Goal: Task Accomplishment & Management: Complete application form

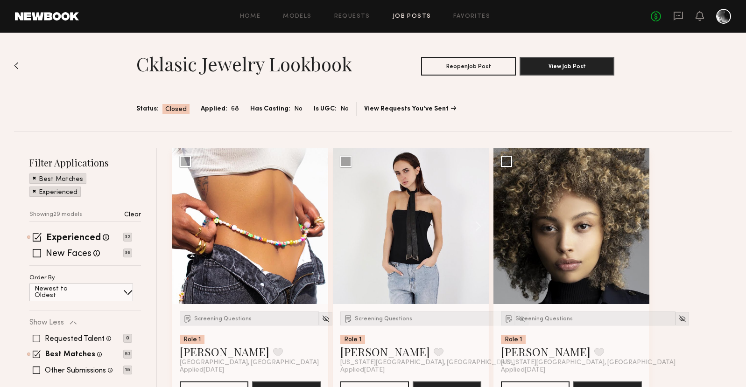
click at [405, 14] on link "Job Posts" at bounding box center [412, 17] width 39 height 6
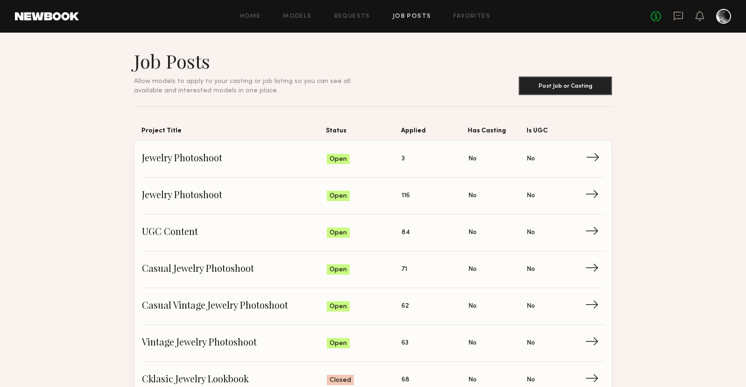
click at [189, 159] on span "Jewelry Photoshoot" at bounding box center [234, 159] width 185 height 14
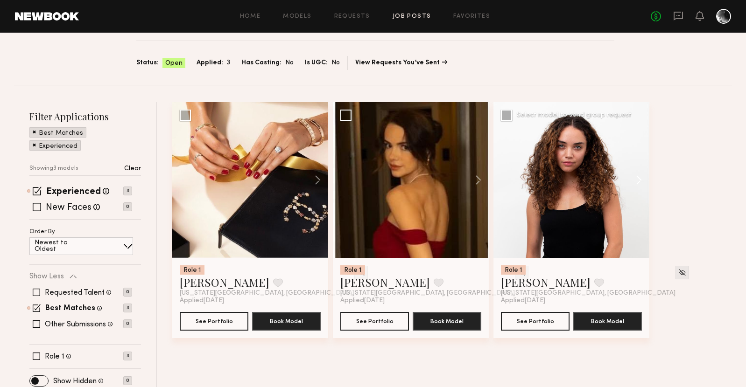
scroll to position [53, 0]
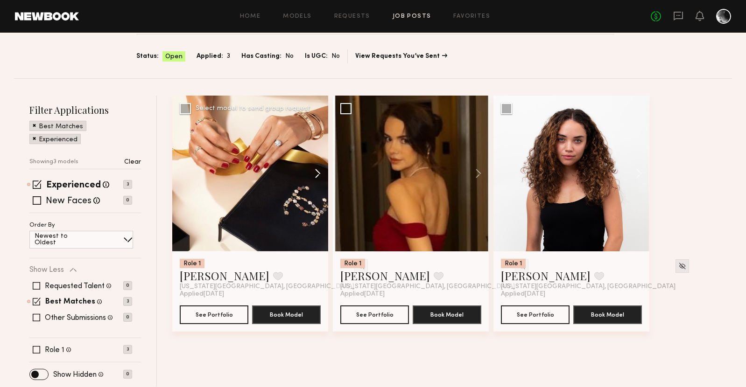
click at [312, 173] on button at bounding box center [313, 174] width 30 height 156
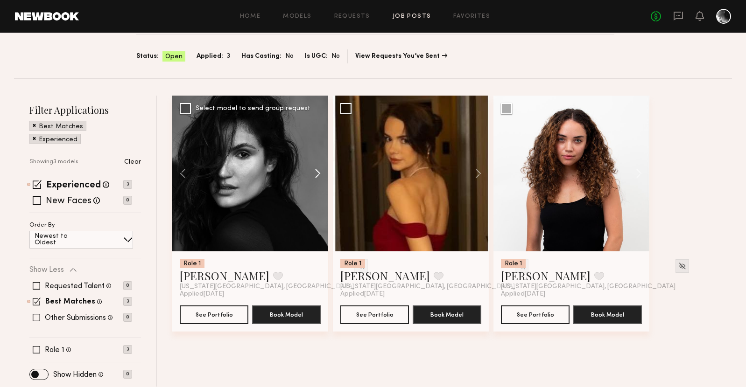
click at [312, 173] on button at bounding box center [313, 174] width 30 height 156
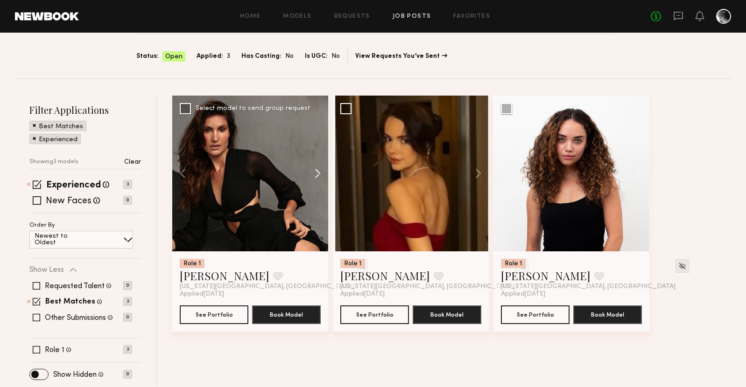
click at [312, 173] on button at bounding box center [313, 174] width 30 height 156
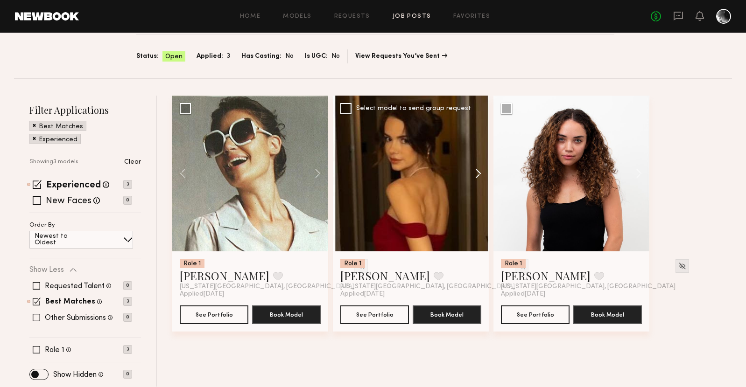
click at [479, 168] on button at bounding box center [474, 174] width 30 height 156
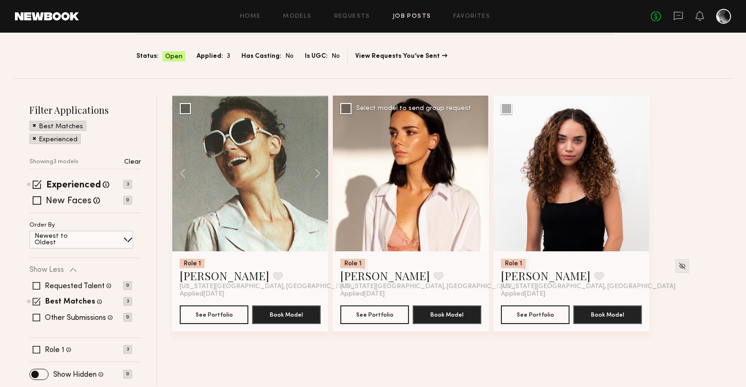
click at [479, 168] on button at bounding box center [474, 174] width 30 height 156
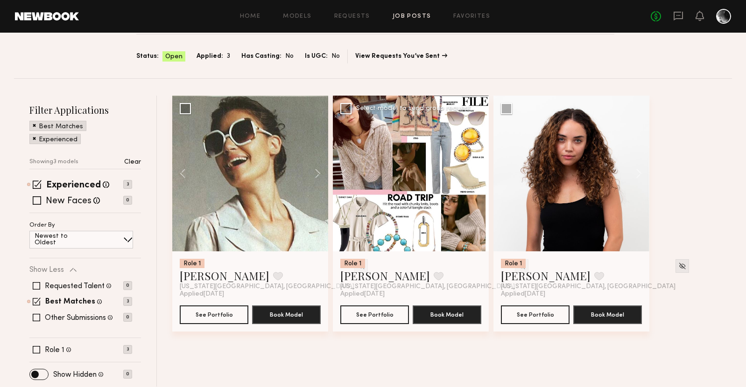
click at [479, 168] on button at bounding box center [474, 174] width 30 height 156
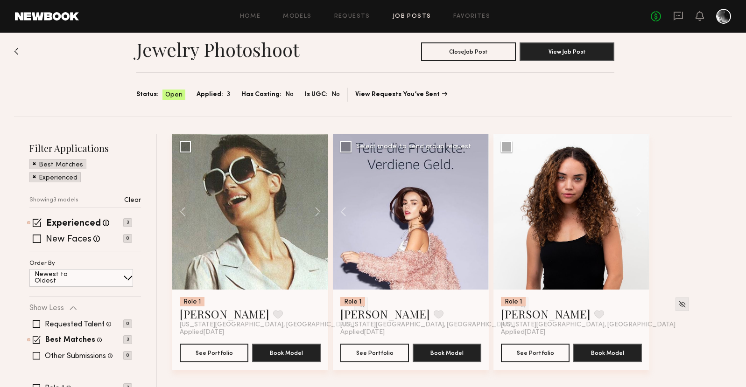
scroll to position [0, 0]
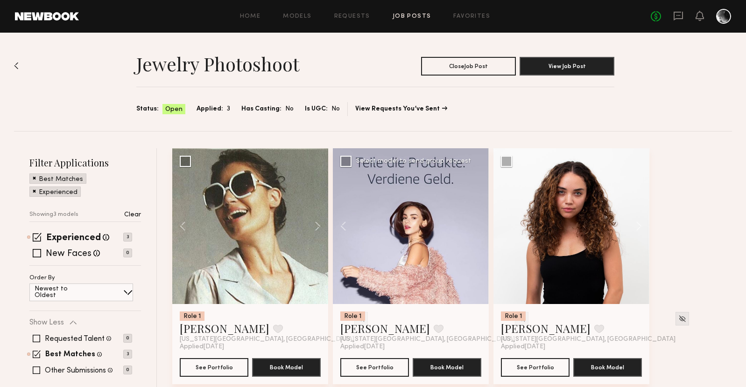
click at [409, 18] on link "Job Posts" at bounding box center [412, 17] width 39 height 6
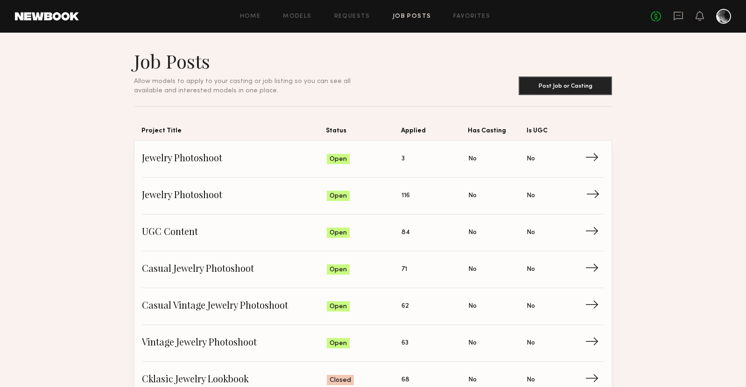
click at [199, 188] on link "Jewelry Photoshoot Status: Open Applied: 116 Has Casting: No Is UGC: No →" at bounding box center [373, 196] width 462 height 37
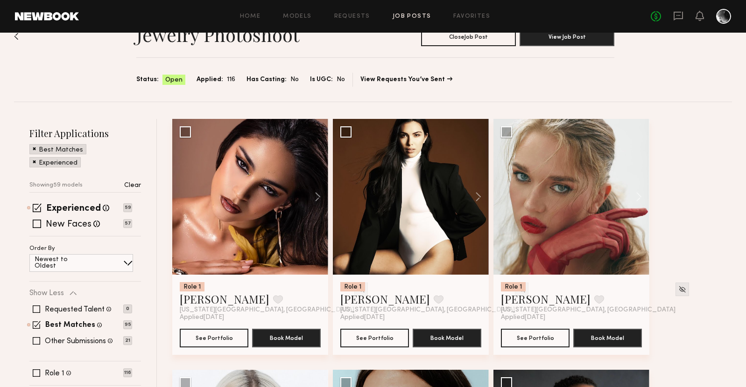
scroll to position [328, 0]
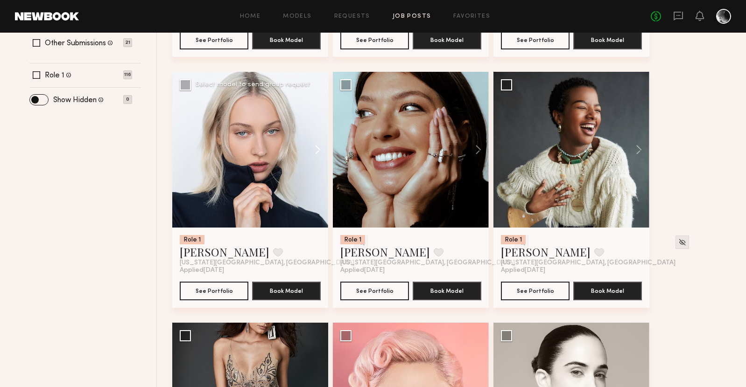
click at [321, 152] on button at bounding box center [313, 150] width 30 height 156
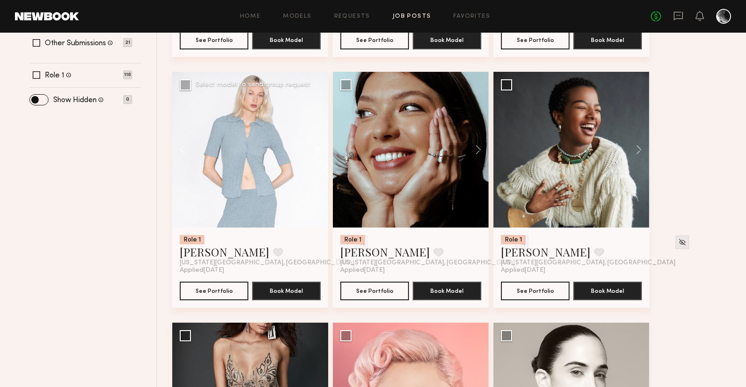
click at [321, 152] on button at bounding box center [313, 150] width 30 height 156
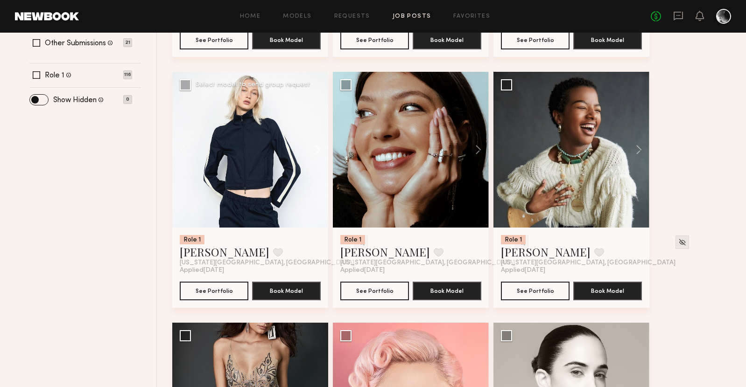
click at [321, 152] on button at bounding box center [313, 150] width 30 height 156
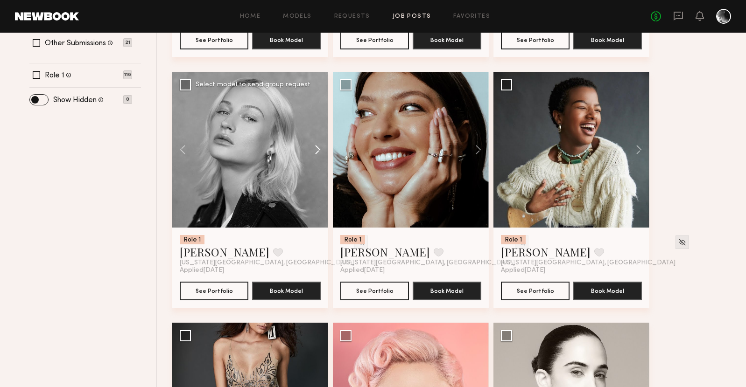
click at [321, 152] on button at bounding box center [313, 150] width 30 height 156
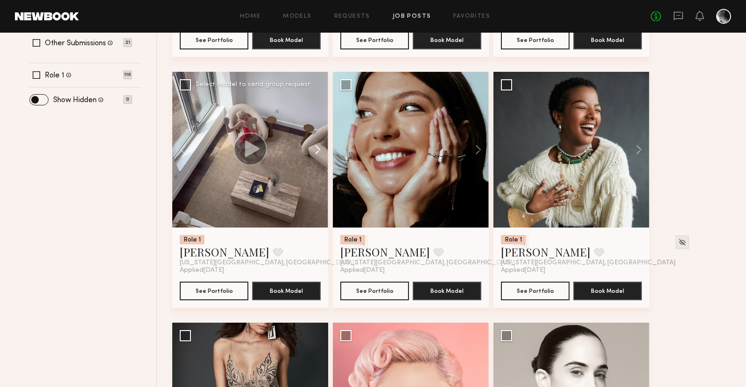
click at [321, 152] on button at bounding box center [313, 150] width 30 height 156
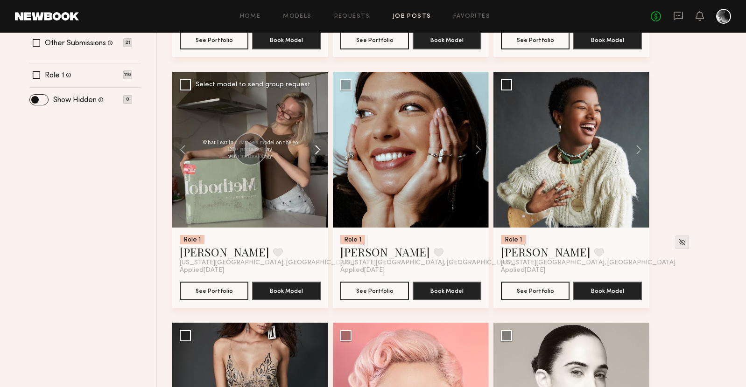
click at [321, 152] on button at bounding box center [313, 150] width 30 height 156
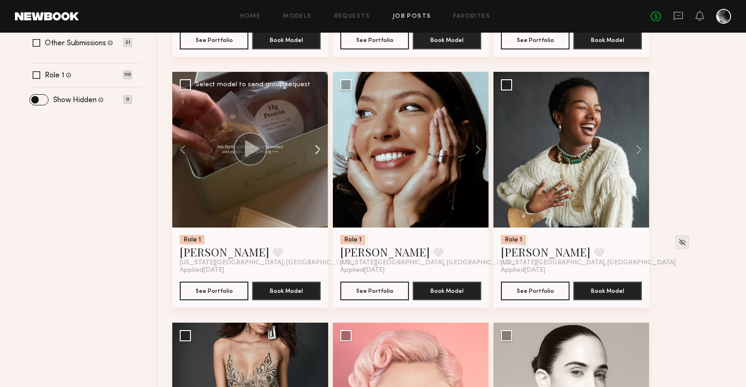
click at [321, 152] on button at bounding box center [313, 150] width 30 height 156
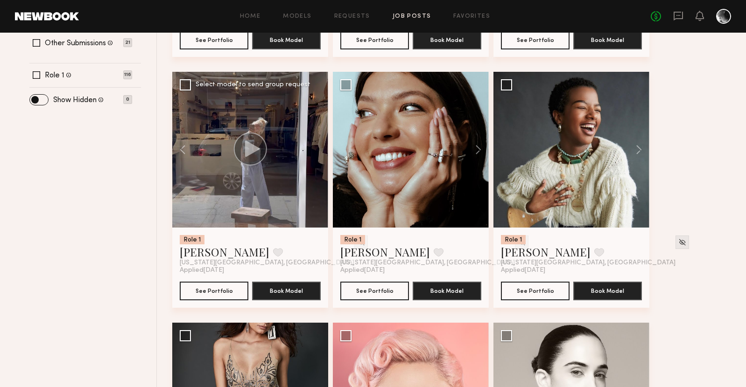
click at [321, 152] on div at bounding box center [250, 150] width 156 height 156
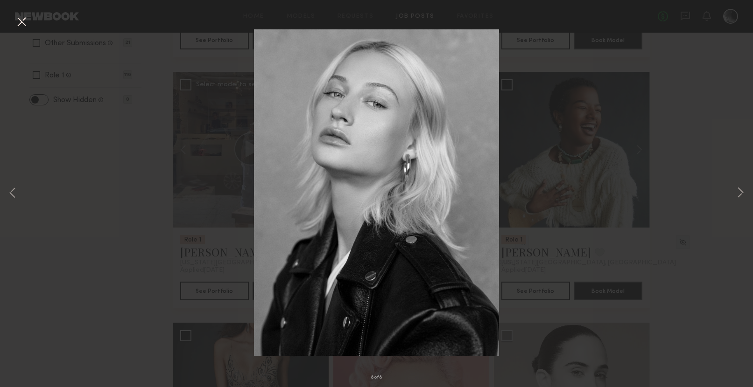
click at [635, 217] on div "8 of 8" at bounding box center [376, 193] width 753 height 387
click at [142, 248] on div "8 of 8" at bounding box center [376, 193] width 753 height 387
click at [28, 24] on button at bounding box center [21, 22] width 15 height 17
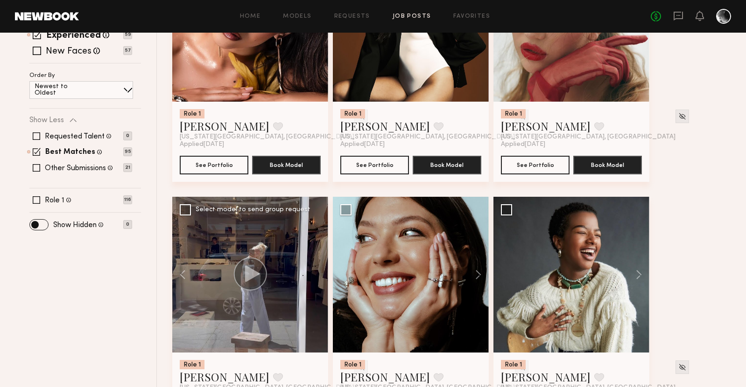
scroll to position [339, 0]
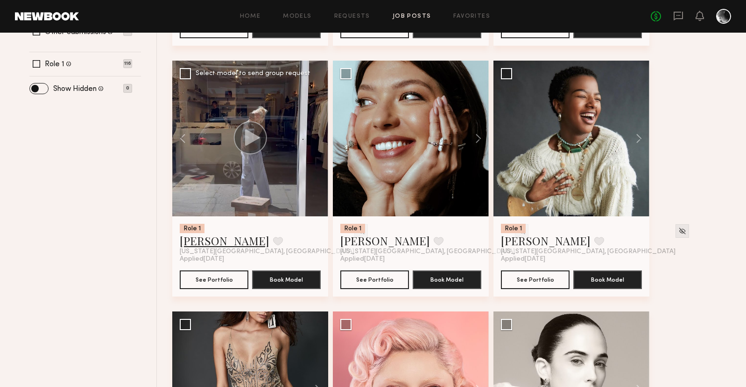
click at [192, 237] on link "Polina S." at bounding box center [225, 240] width 90 height 15
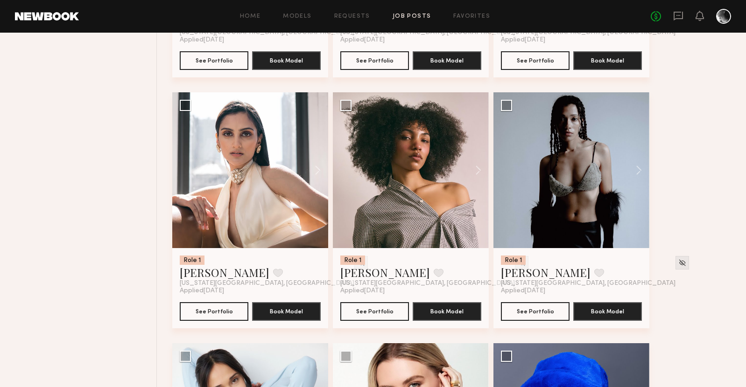
scroll to position [826, 0]
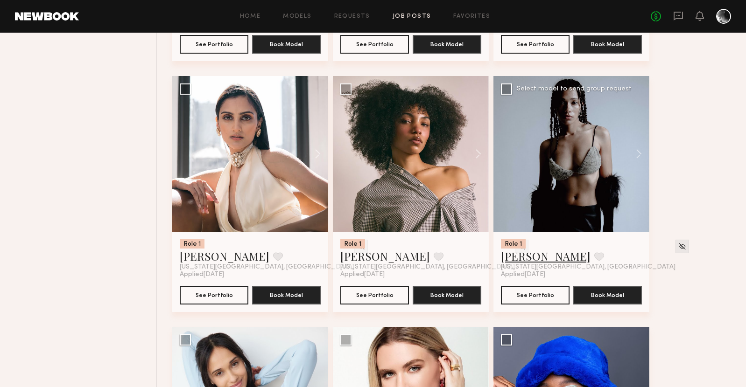
click at [541, 258] on link "Haianny P." at bounding box center [546, 256] width 90 height 15
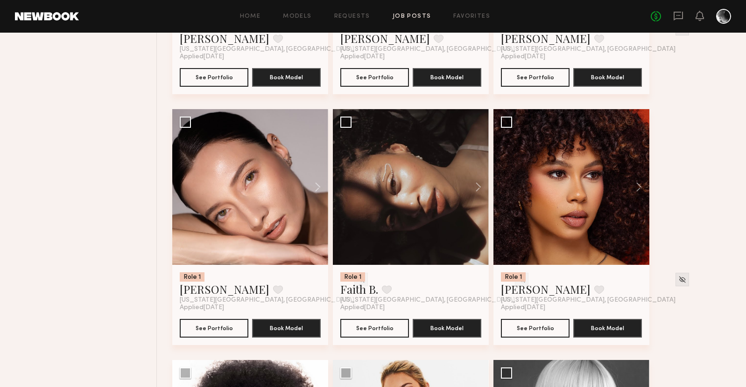
scroll to position [3556, 0]
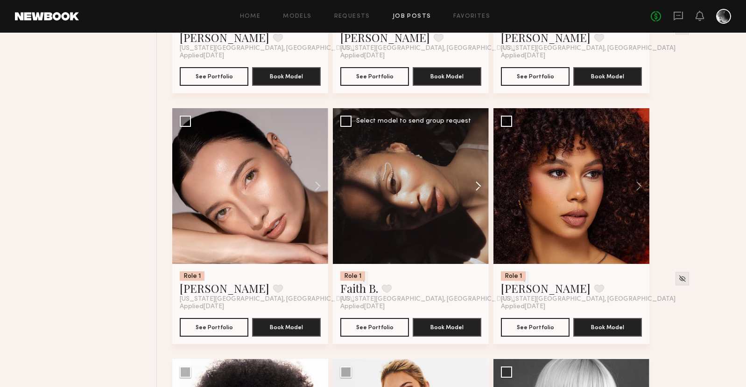
click at [480, 184] on button at bounding box center [474, 186] width 30 height 156
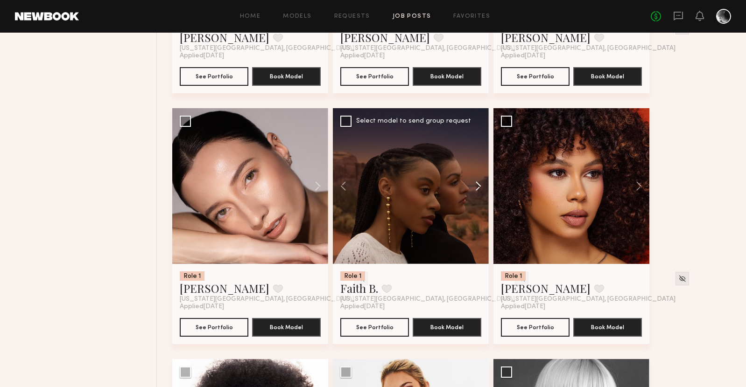
click at [480, 184] on button at bounding box center [474, 186] width 30 height 156
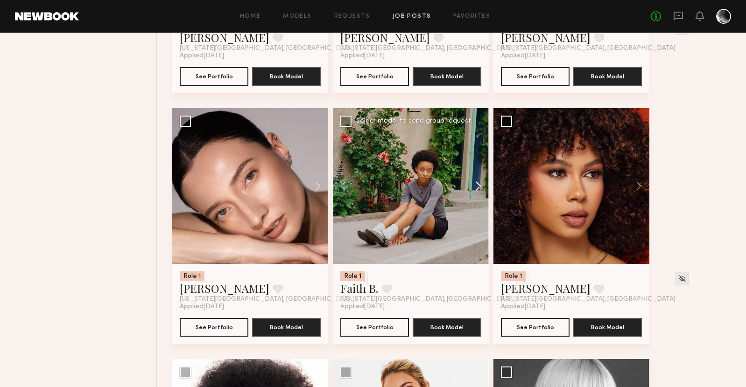
click at [480, 184] on button at bounding box center [474, 186] width 30 height 156
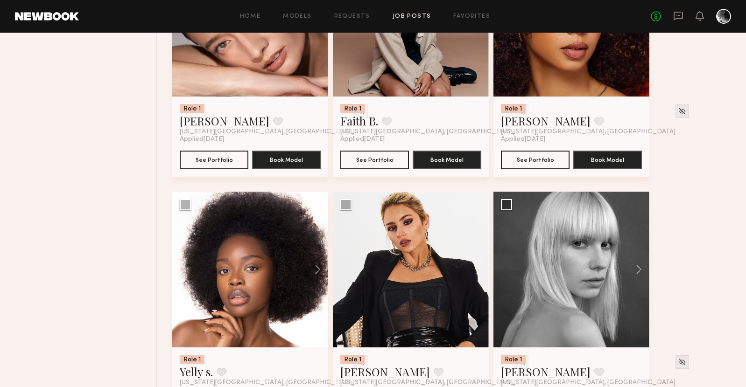
scroll to position [3709, 0]
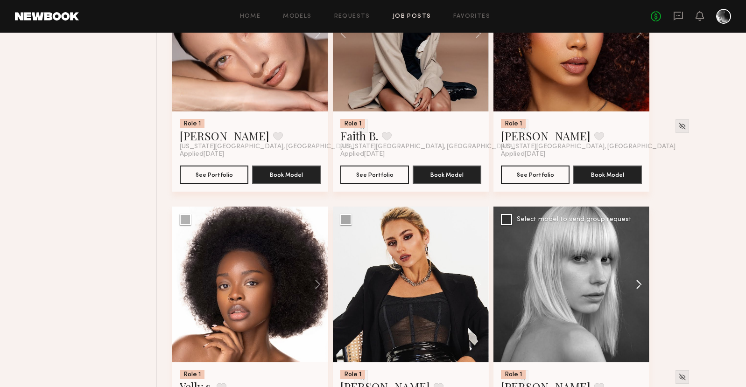
click at [641, 282] on button at bounding box center [634, 285] width 30 height 156
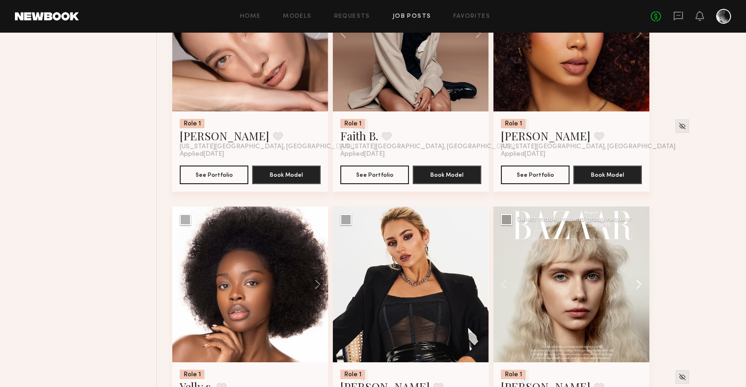
click at [641, 282] on button at bounding box center [634, 285] width 30 height 156
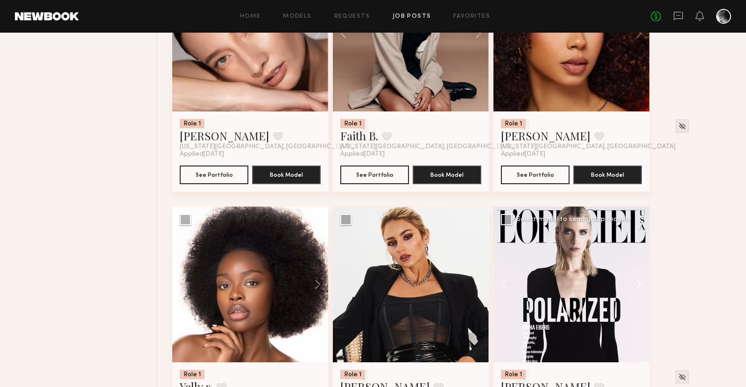
click at [641, 282] on button at bounding box center [634, 285] width 30 height 156
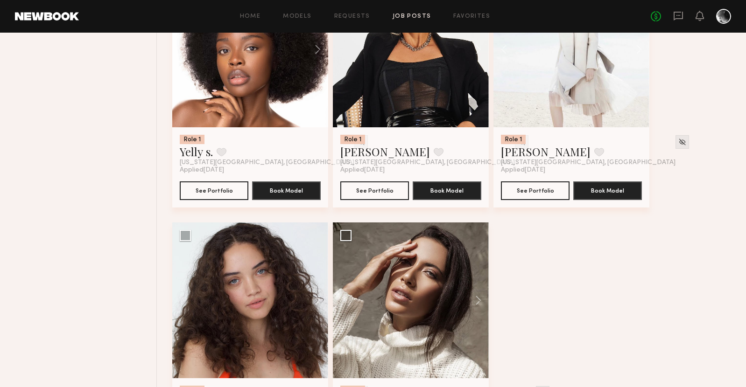
scroll to position [3724, 0]
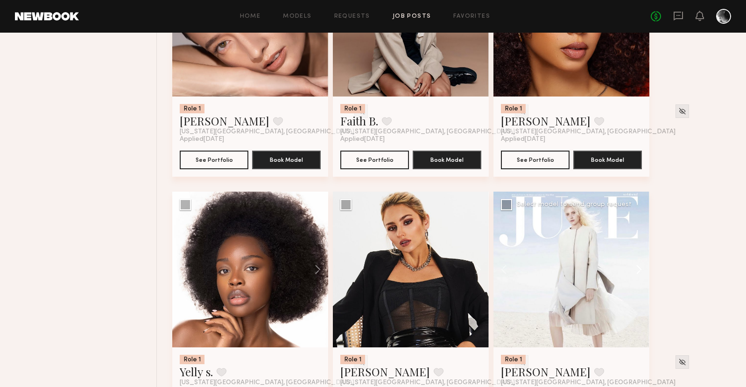
click at [638, 274] on button at bounding box center [634, 270] width 30 height 156
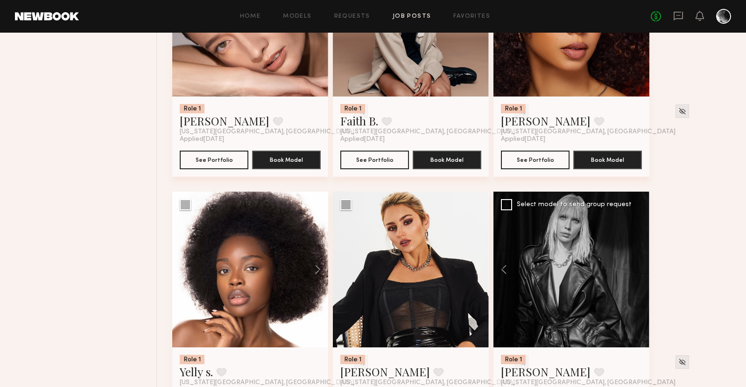
click at [638, 274] on div at bounding box center [571, 270] width 156 height 156
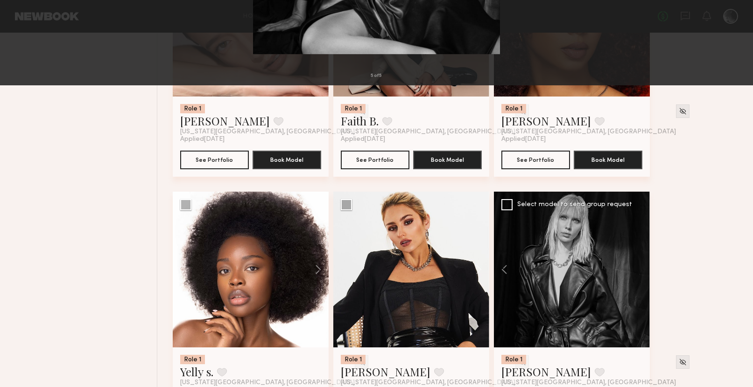
click at [654, 220] on div "5 of 5" at bounding box center [376, 193] width 753 height 387
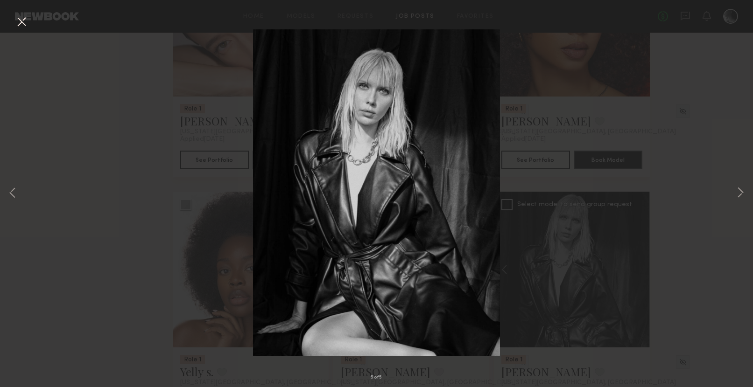
click at [26, 18] on button at bounding box center [21, 22] width 15 height 17
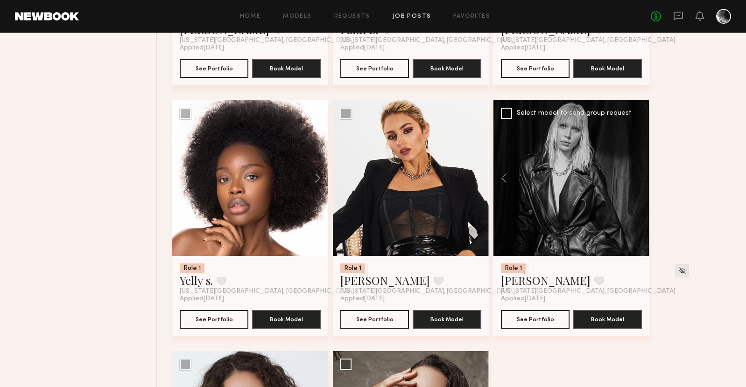
scroll to position [3817, 0]
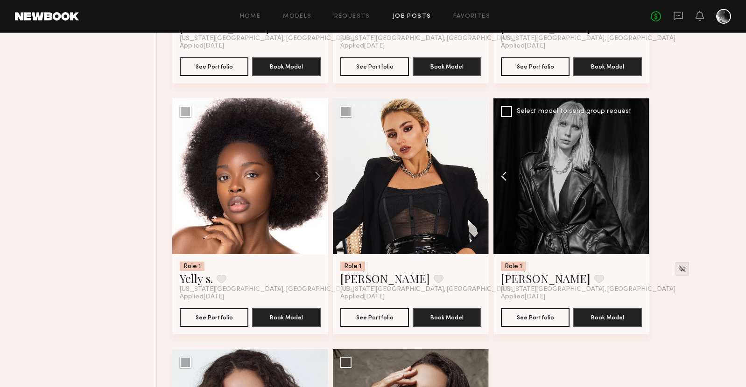
click at [506, 180] on button at bounding box center [508, 176] width 30 height 156
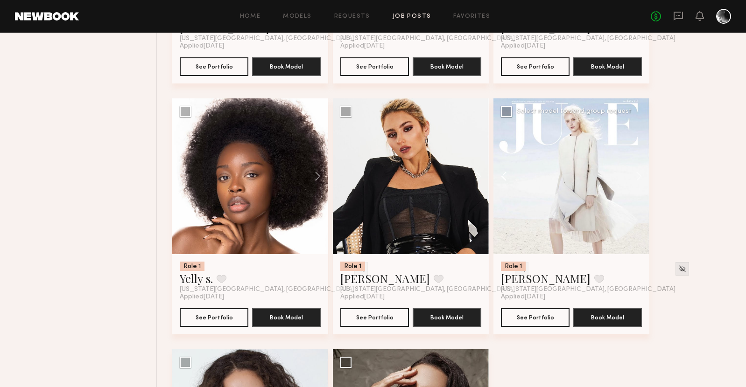
click at [506, 180] on button at bounding box center [508, 176] width 30 height 156
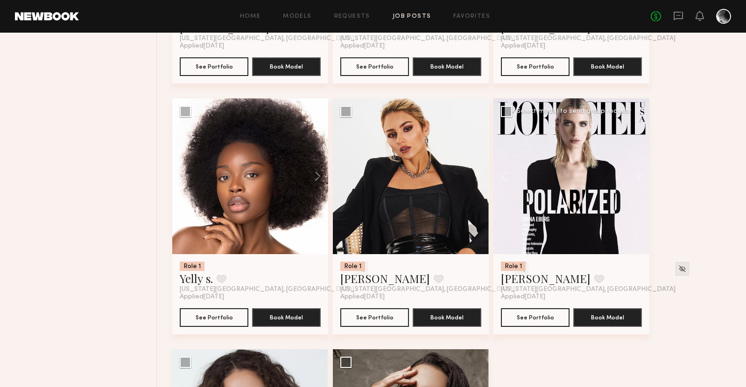
click at [562, 192] on div at bounding box center [571, 176] width 156 height 156
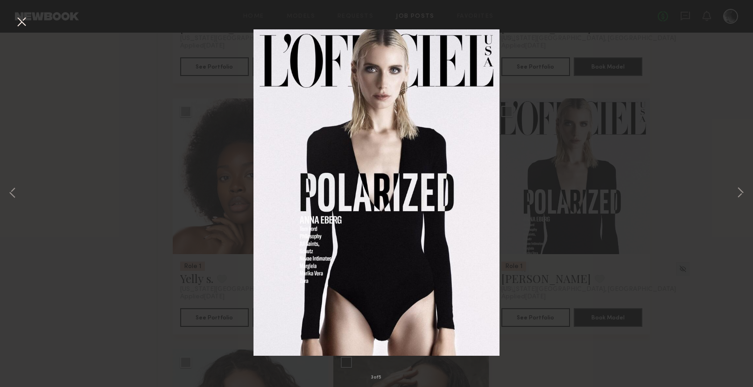
click at [575, 204] on div "3 of 5" at bounding box center [376, 193] width 753 height 387
click at [18, 21] on button at bounding box center [21, 22] width 15 height 17
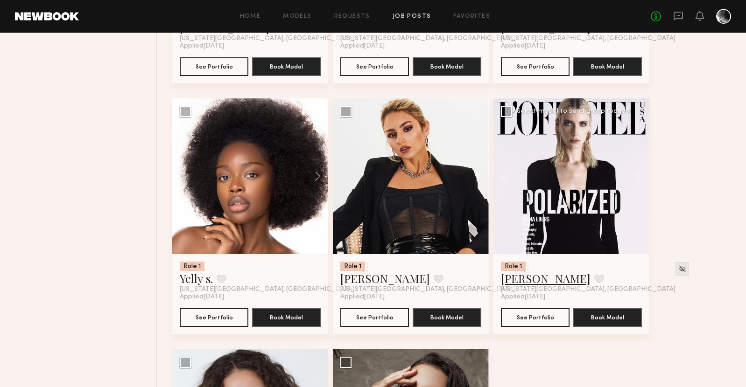
click at [528, 281] on link "Anna E." at bounding box center [546, 278] width 90 height 15
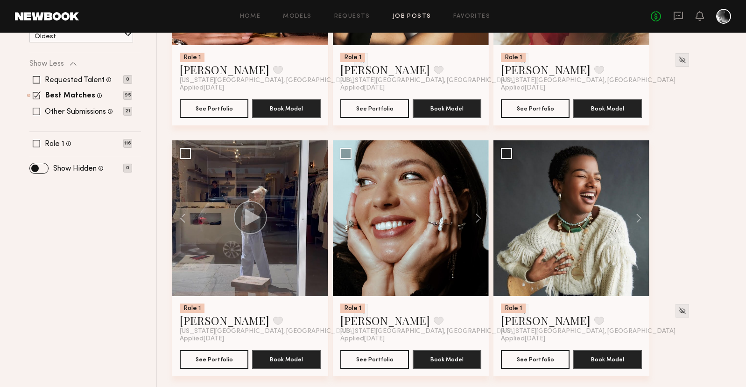
scroll to position [0, 0]
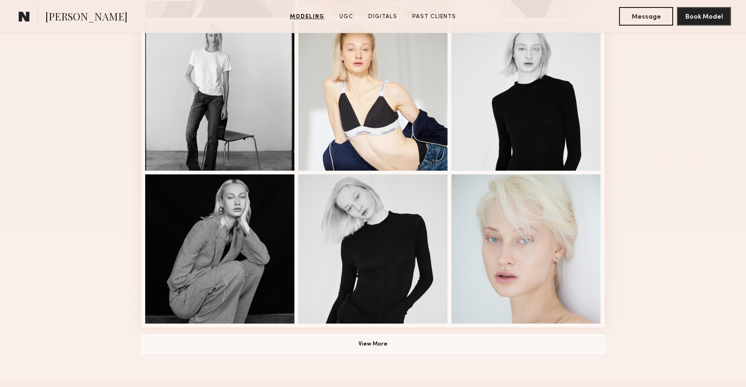
scroll to position [682, 0]
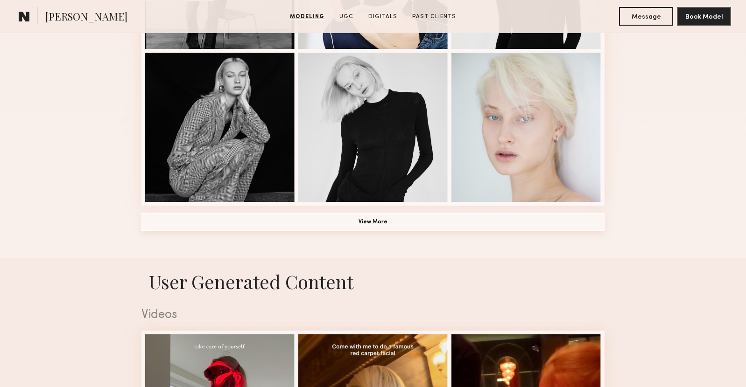
click at [399, 221] on button "View More" at bounding box center [372, 222] width 463 height 19
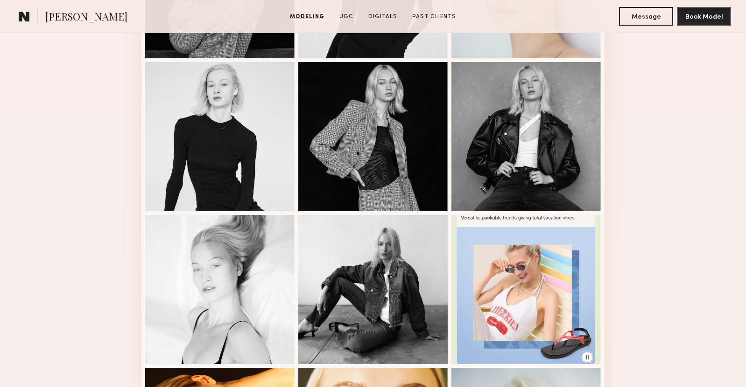
scroll to position [508, 0]
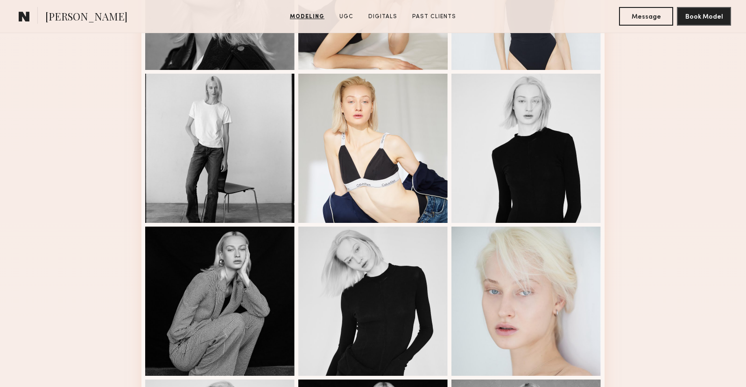
click at [21, 17] on common-icon at bounding box center [24, 16] width 11 height 12
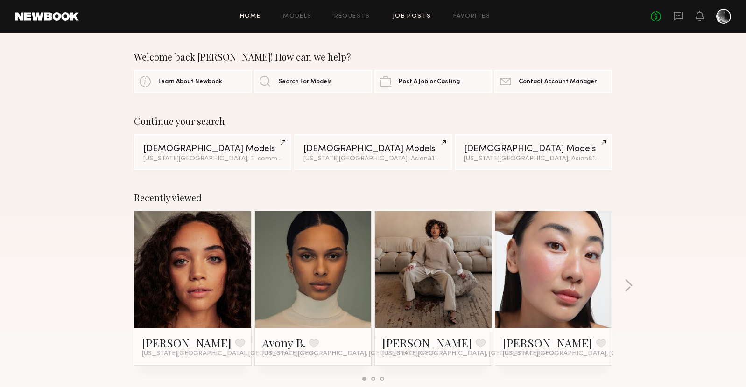
click at [423, 17] on link "Job Posts" at bounding box center [412, 17] width 39 height 6
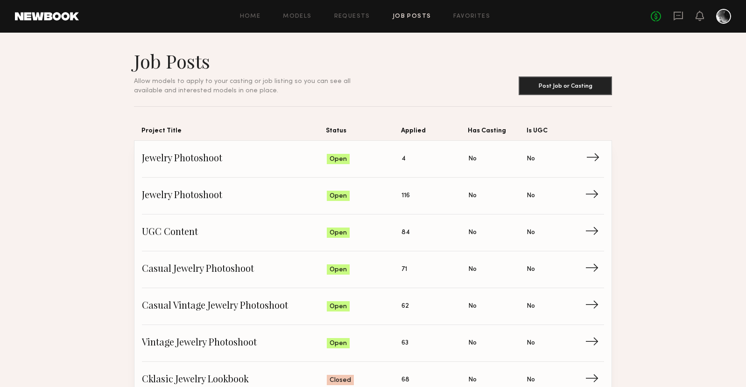
click at [187, 154] on span "Jewelry Photoshoot" at bounding box center [234, 159] width 185 height 14
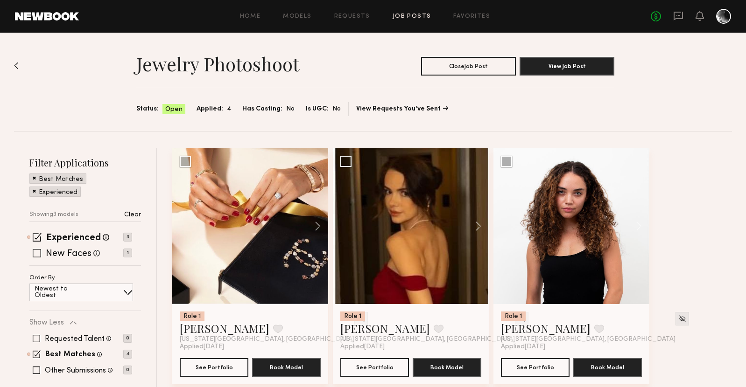
click at [33, 250] on span at bounding box center [37, 253] width 8 height 8
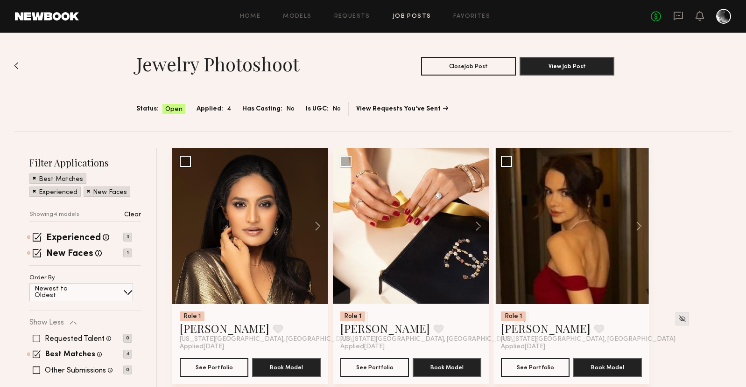
click at [720, 15] on div at bounding box center [723, 16] width 15 height 15
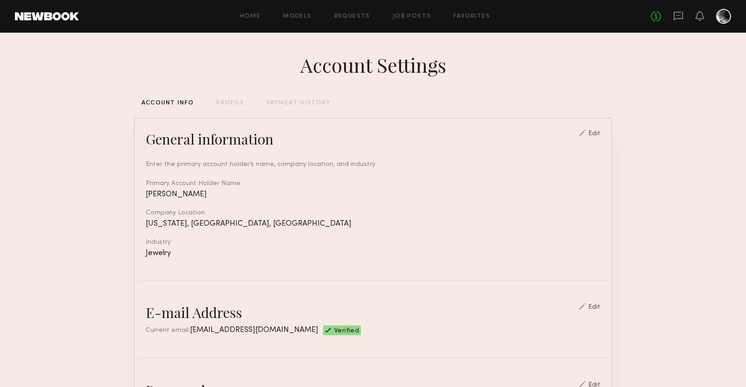
click at [230, 105] on div "PROFILE" at bounding box center [230, 103] width 28 height 6
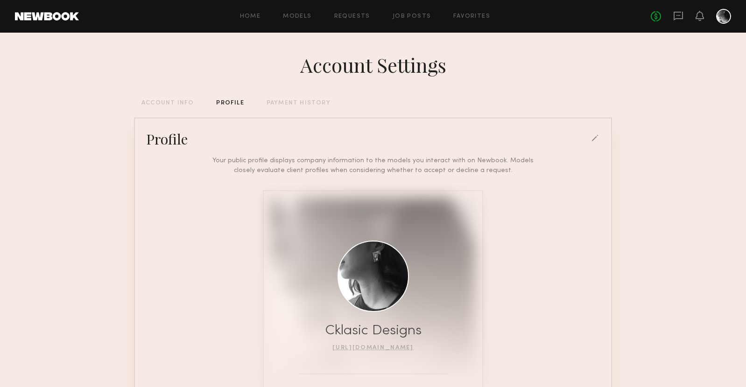
click at [594, 138] on div at bounding box center [595, 139] width 8 height 8
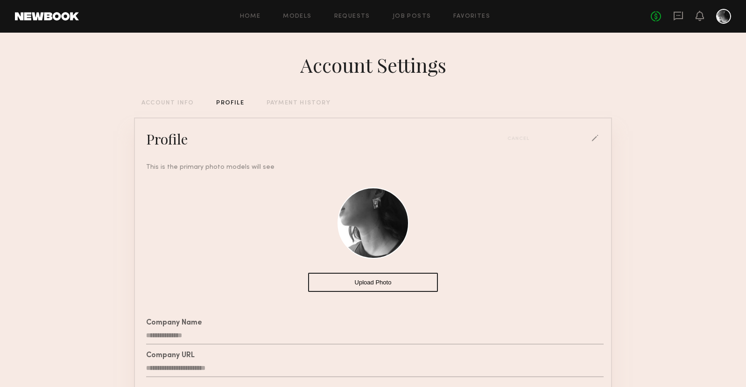
click at [370, 283] on button "Upload Photo" at bounding box center [373, 282] width 130 height 19
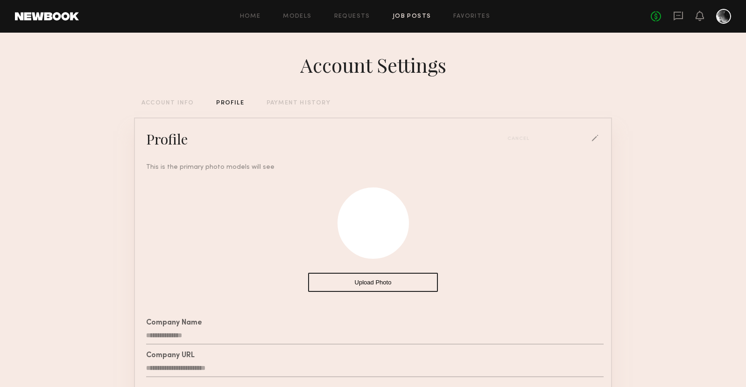
click at [415, 16] on link "Job Posts" at bounding box center [412, 17] width 39 height 6
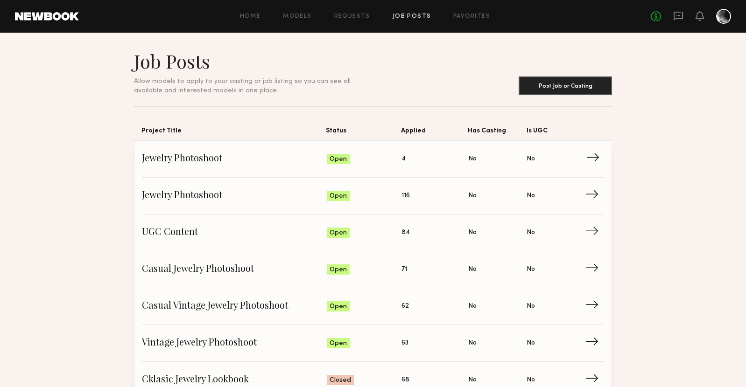
click at [199, 160] on span "Jewelry Photoshoot" at bounding box center [234, 159] width 185 height 14
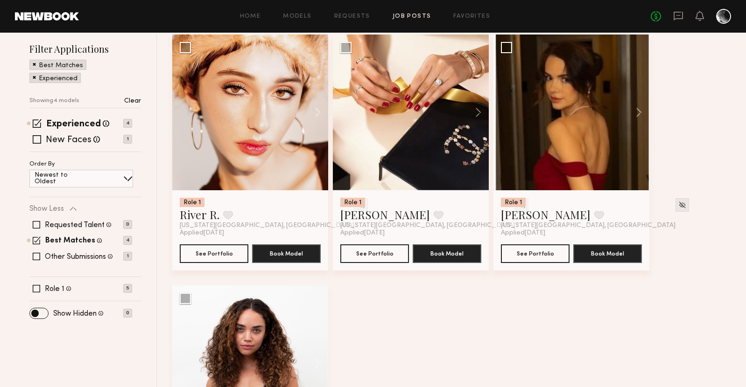
scroll to position [109, 0]
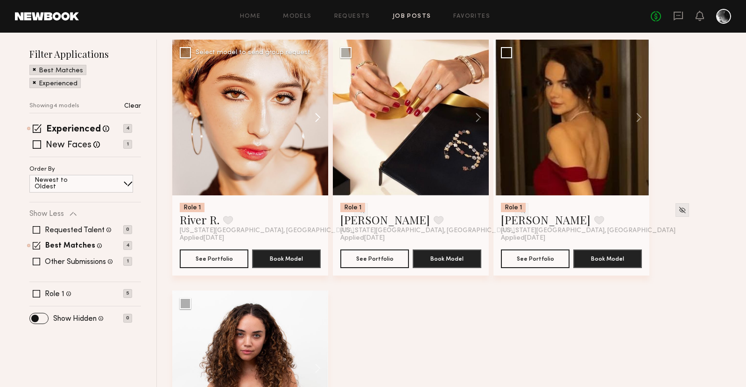
click at [320, 118] on button at bounding box center [313, 118] width 30 height 156
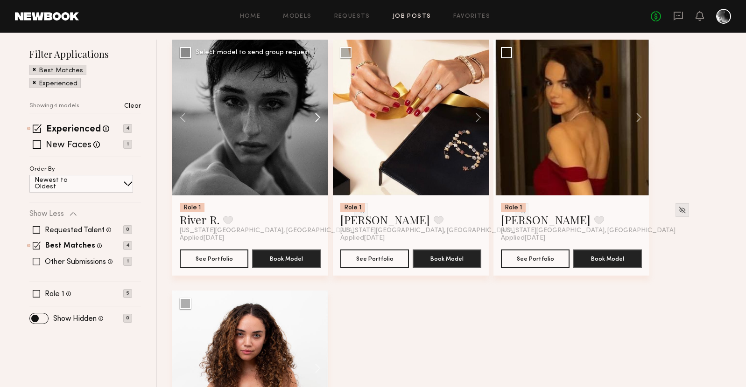
click at [320, 118] on button at bounding box center [313, 118] width 30 height 156
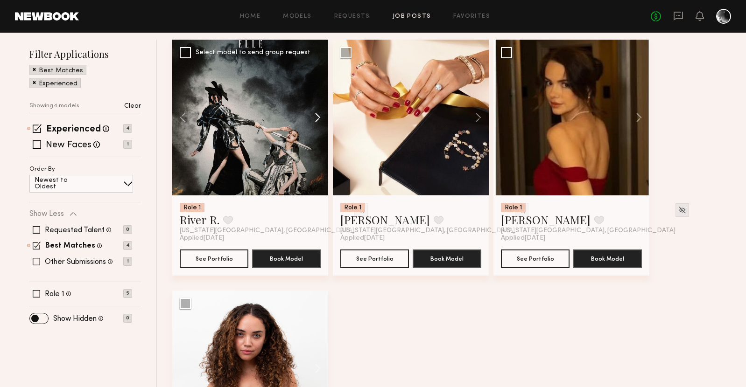
click at [316, 119] on button at bounding box center [313, 118] width 30 height 156
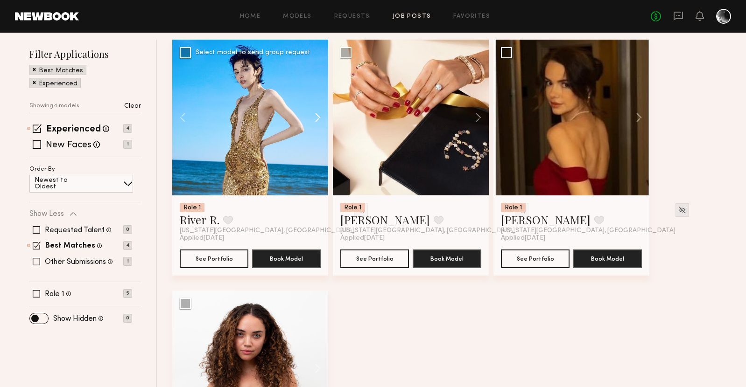
click at [316, 119] on button at bounding box center [313, 118] width 30 height 156
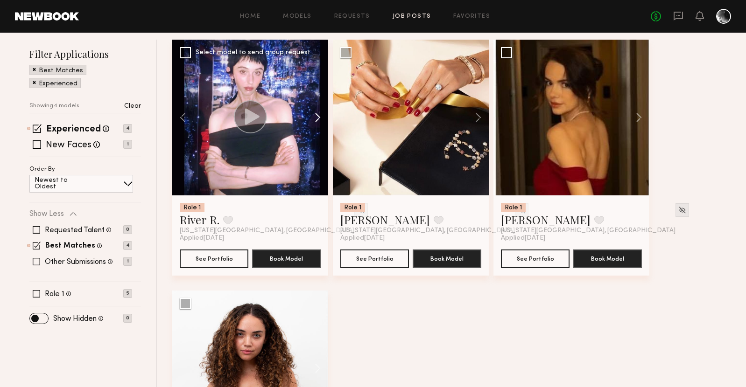
click at [316, 119] on button at bounding box center [313, 118] width 30 height 156
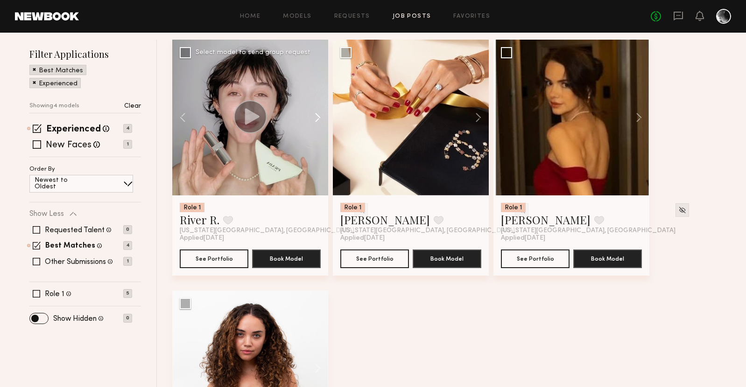
click at [316, 119] on button at bounding box center [313, 118] width 30 height 156
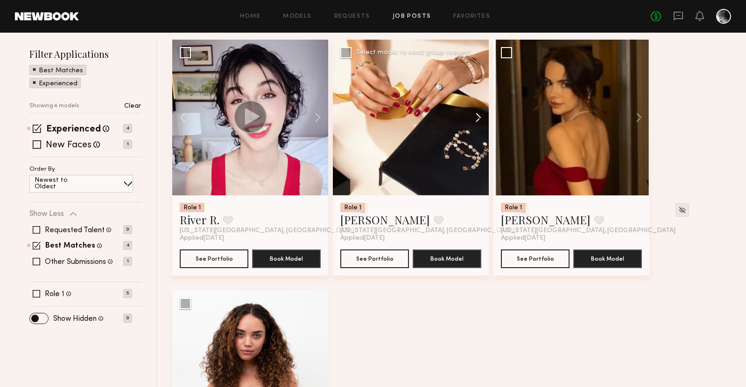
click at [473, 118] on button at bounding box center [474, 118] width 30 height 156
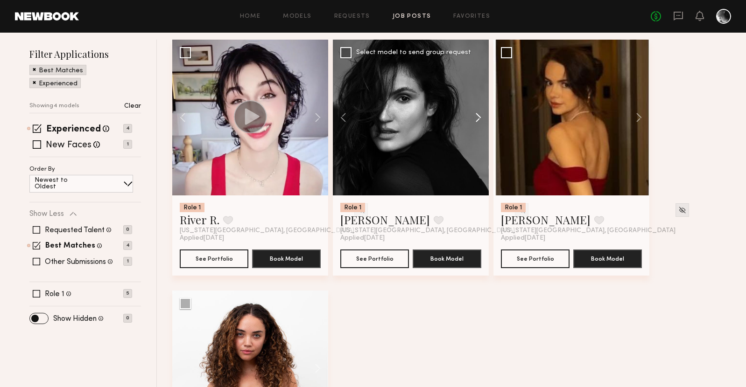
click at [473, 118] on button at bounding box center [474, 118] width 30 height 156
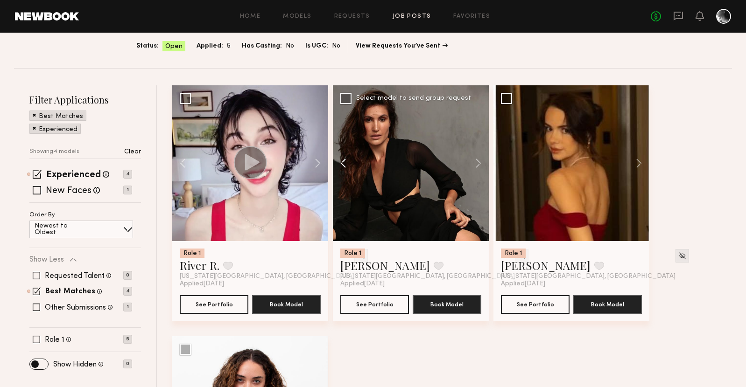
scroll to position [66, 0]
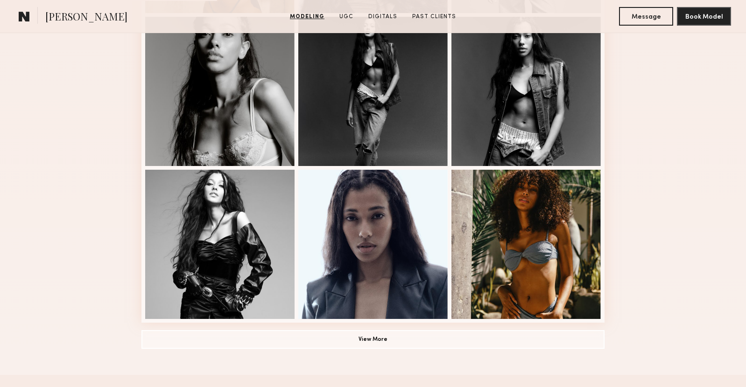
scroll to position [566, 0]
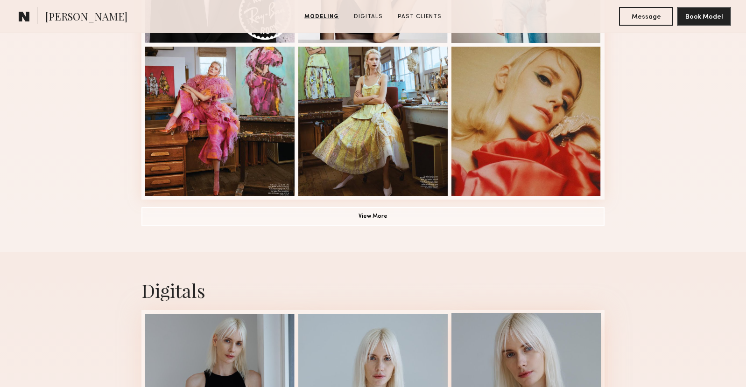
scroll to position [773, 0]
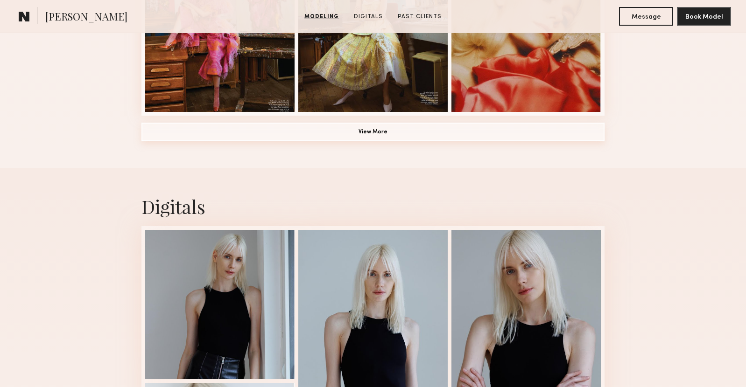
click at [392, 128] on button "View More" at bounding box center [372, 132] width 463 height 19
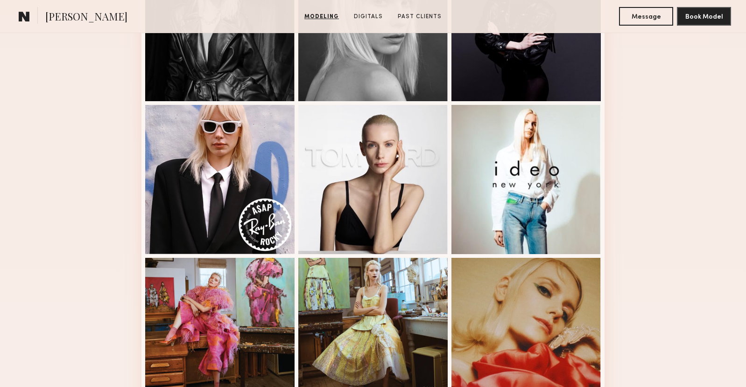
scroll to position [0, 0]
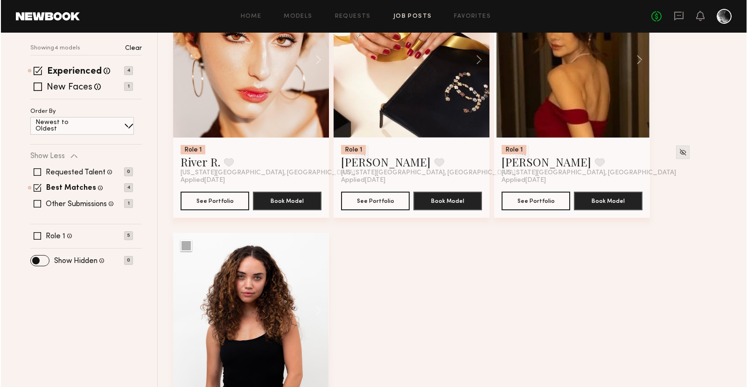
scroll to position [153, 0]
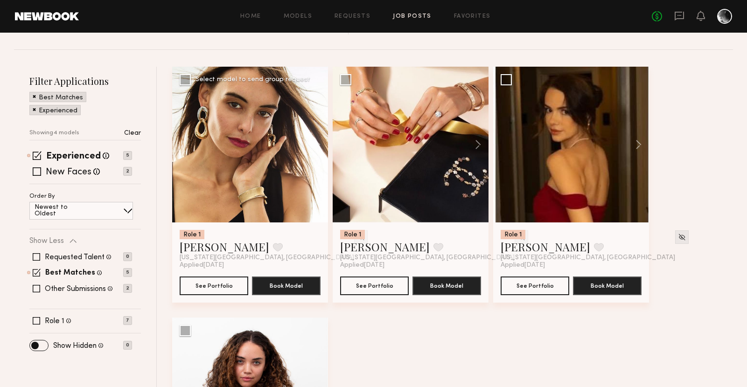
scroll to position [87, 0]
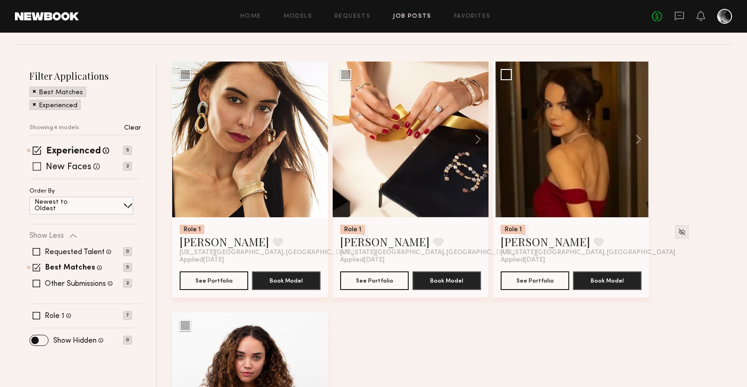
click at [41, 169] on div "New Faces Talent we've deemed to be in the early stages of their professional c…" at bounding box center [80, 166] width 103 height 7
click at [36, 169] on span at bounding box center [37, 166] width 8 height 8
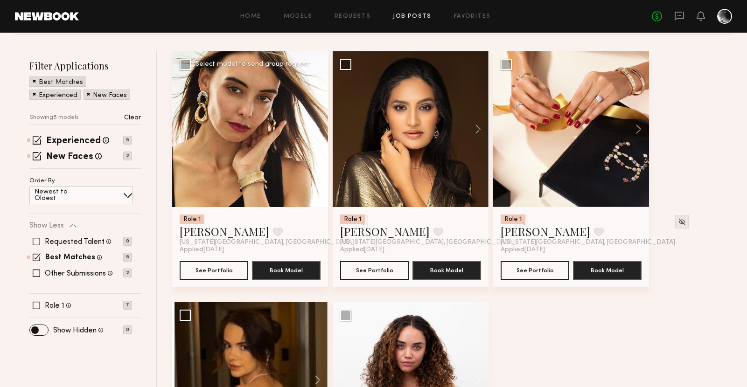
scroll to position [0, 0]
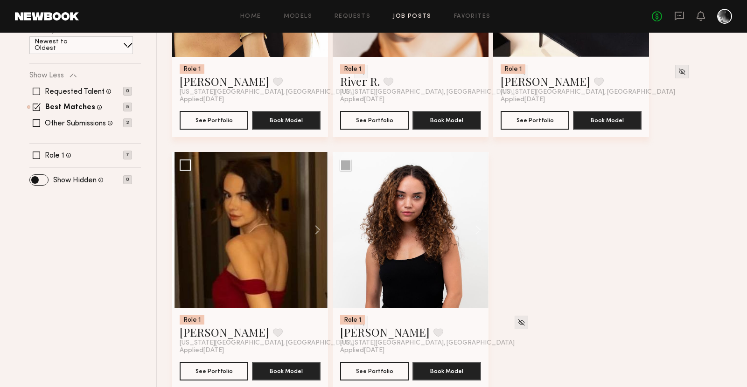
scroll to position [98, 0]
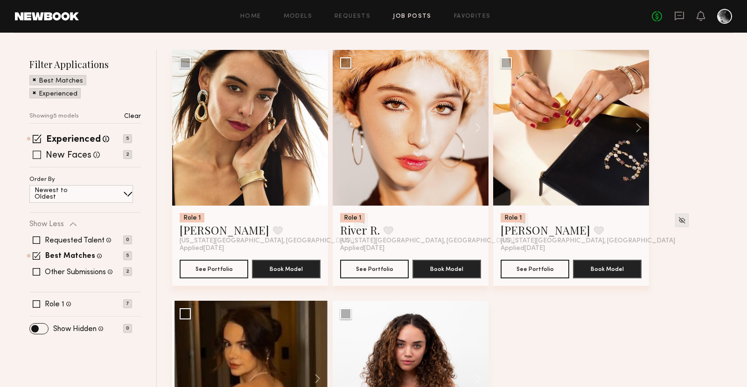
click at [39, 154] on span at bounding box center [37, 155] width 8 height 8
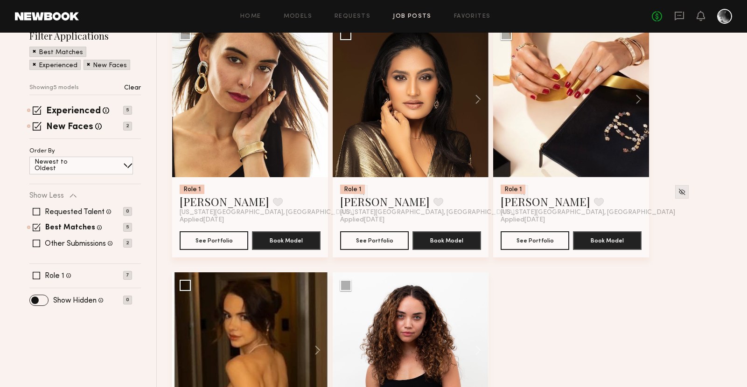
scroll to position [0, 0]
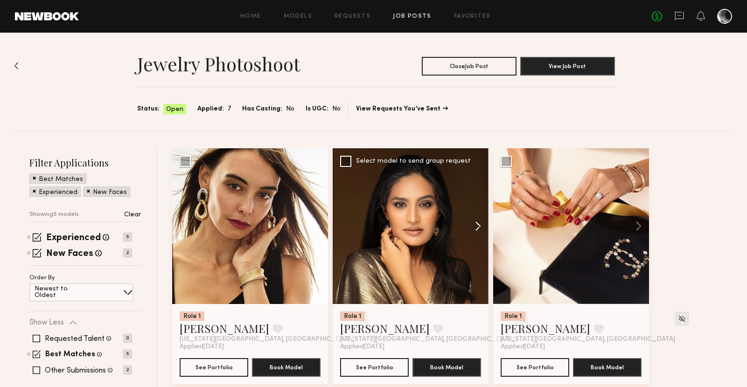
click at [478, 226] on button at bounding box center [474, 226] width 30 height 156
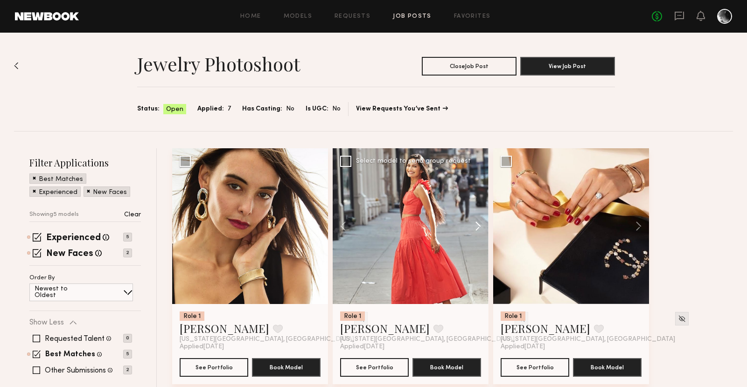
click at [478, 226] on button at bounding box center [474, 226] width 30 height 156
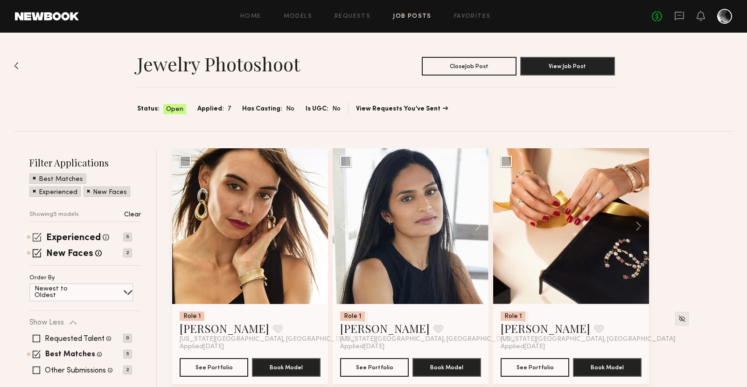
click at [36, 236] on span at bounding box center [37, 237] width 9 height 9
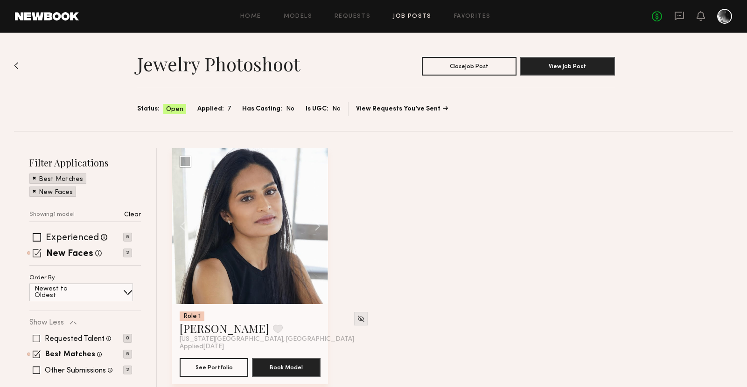
click at [36, 249] on span at bounding box center [37, 253] width 9 height 9
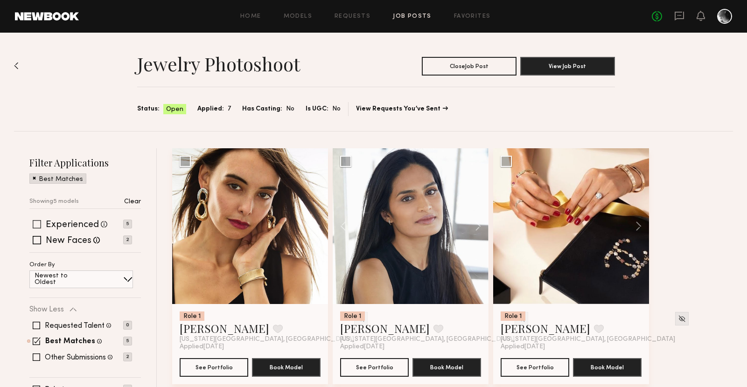
click at [36, 225] on span at bounding box center [37, 224] width 8 height 8
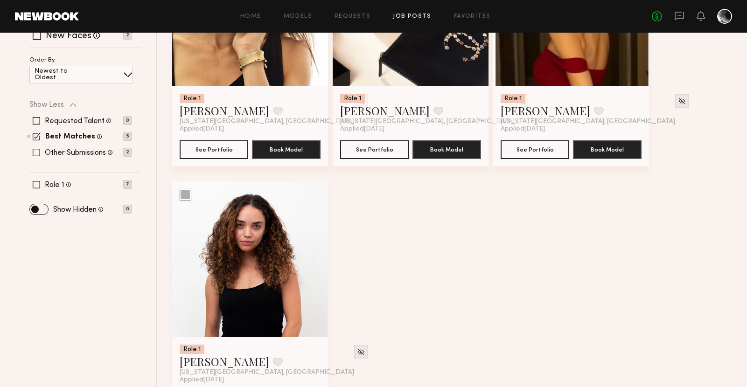
scroll to position [219, 0]
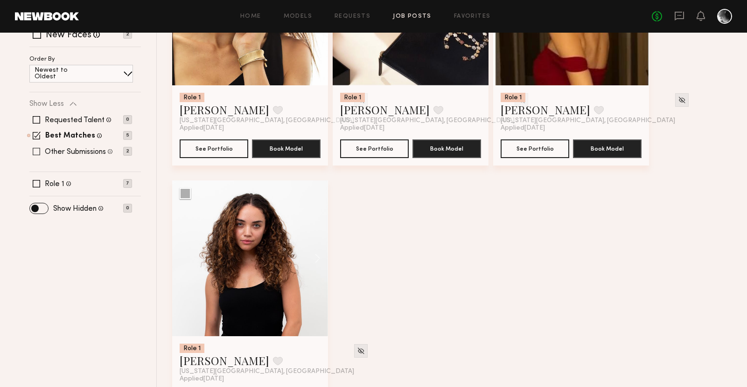
click at [32, 150] on div "Other Submissions Models shown below have applied to this job but do not match …" at bounding box center [80, 151] width 103 height 7
click at [35, 150] on span at bounding box center [36, 151] width 7 height 7
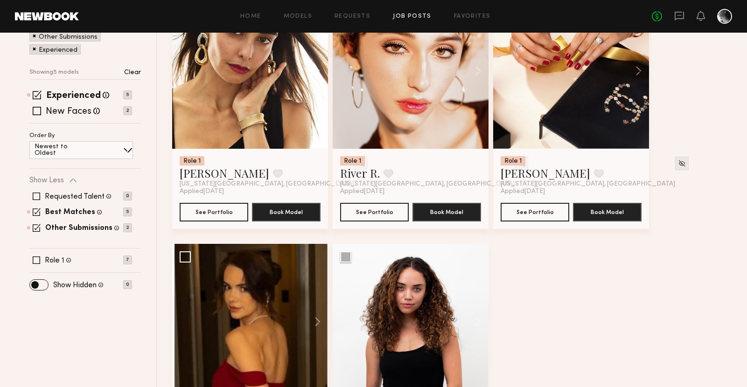
scroll to position [0, 0]
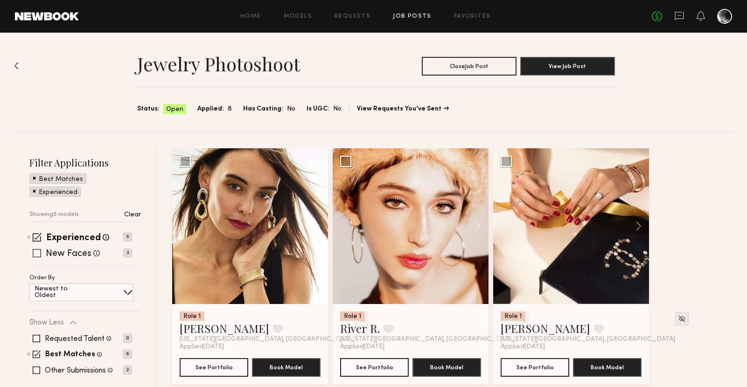
click at [39, 255] on span at bounding box center [37, 253] width 8 height 8
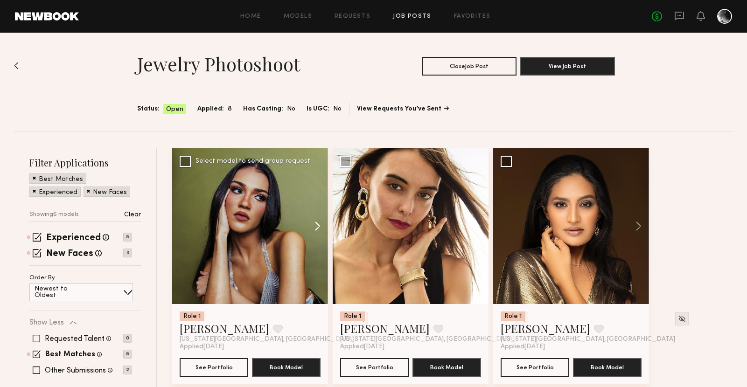
click at [316, 225] on button at bounding box center [313, 226] width 30 height 156
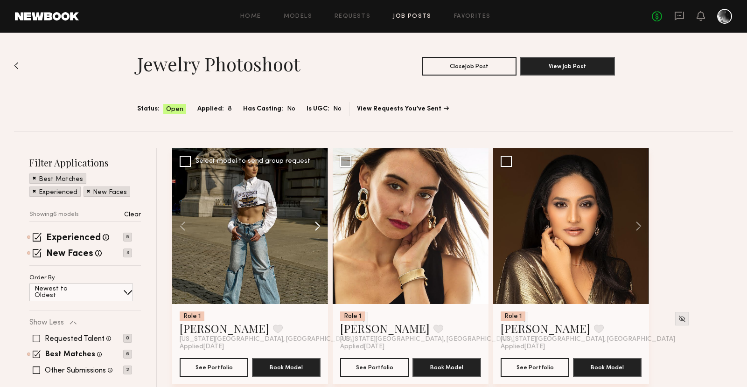
click at [316, 224] on button at bounding box center [313, 226] width 30 height 156
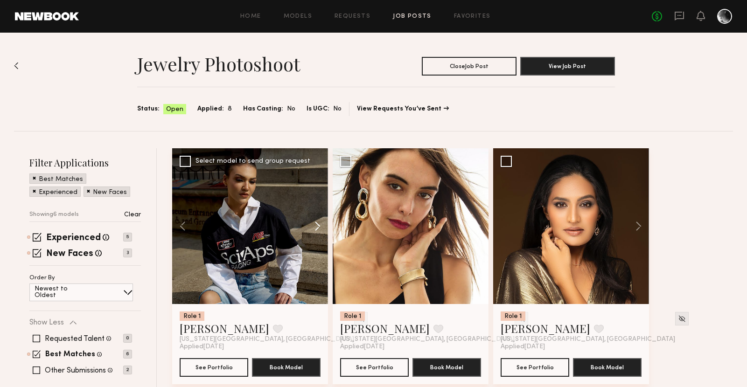
click at [316, 224] on button at bounding box center [313, 226] width 30 height 156
